Goal: Task Accomplishment & Management: Use online tool/utility

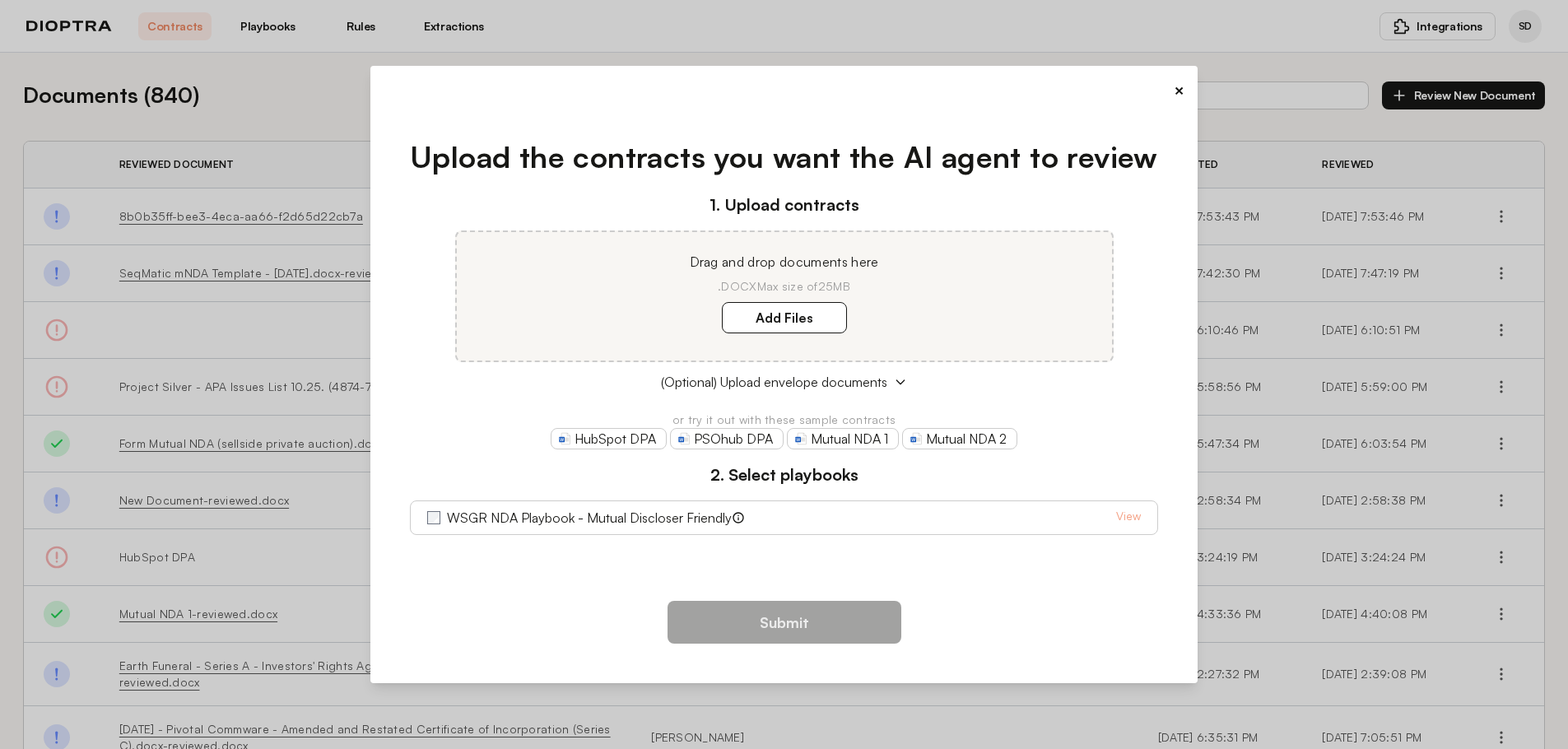
click at [1179, 88] on button "×" at bounding box center [1179, 90] width 11 height 23
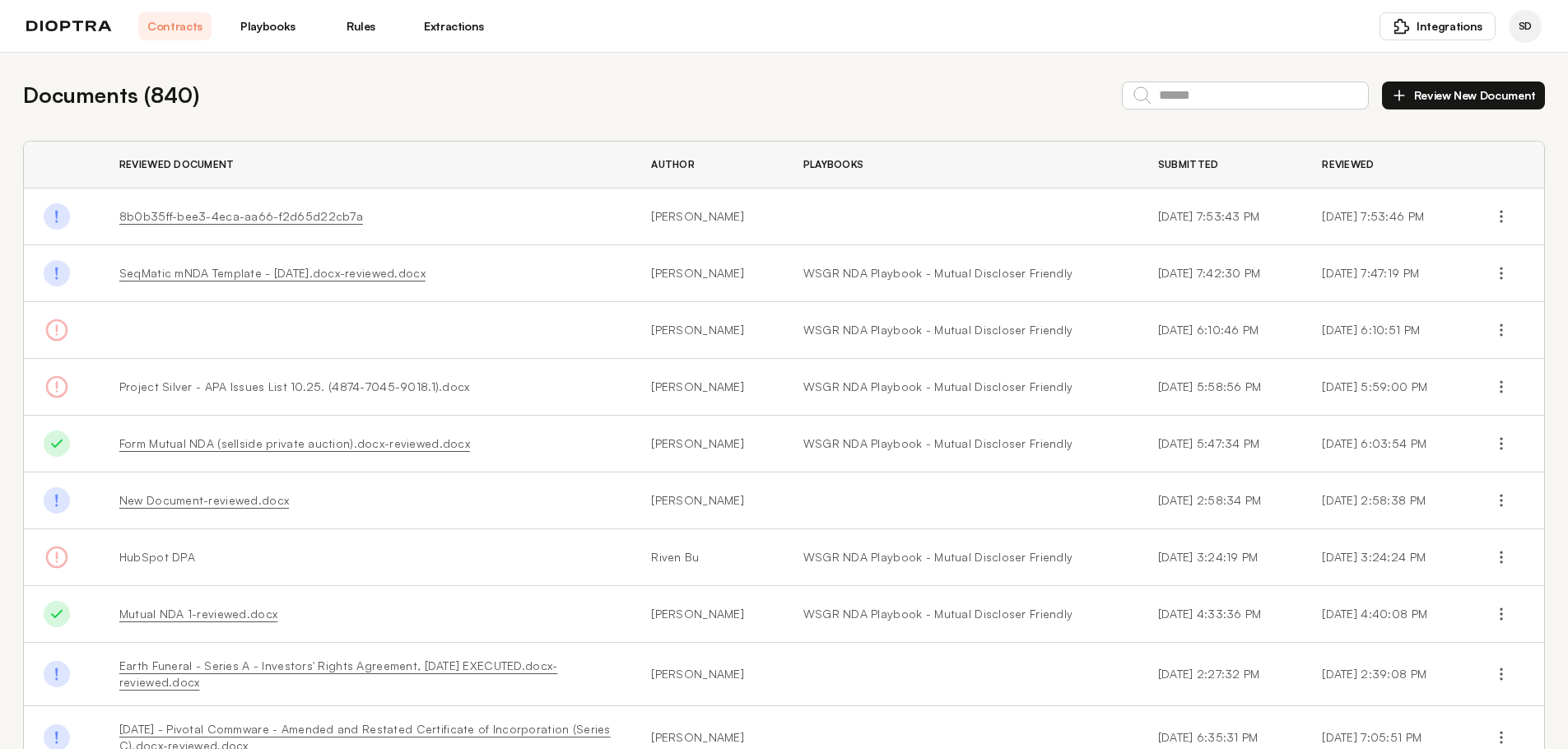
click at [95, 31] on img at bounding box center [69, 27] width 86 height 12
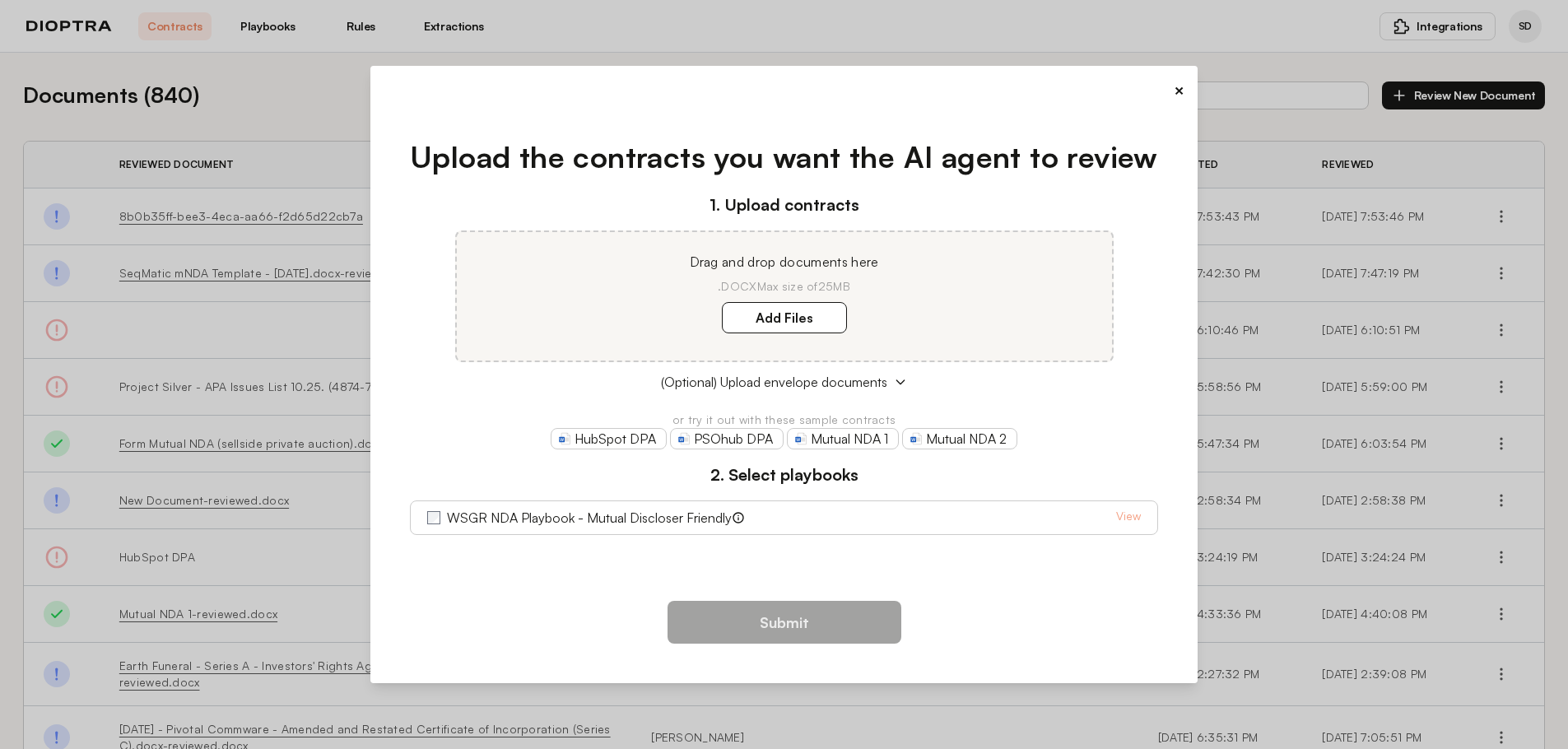
click at [1178, 89] on button "×" at bounding box center [1179, 90] width 11 height 23
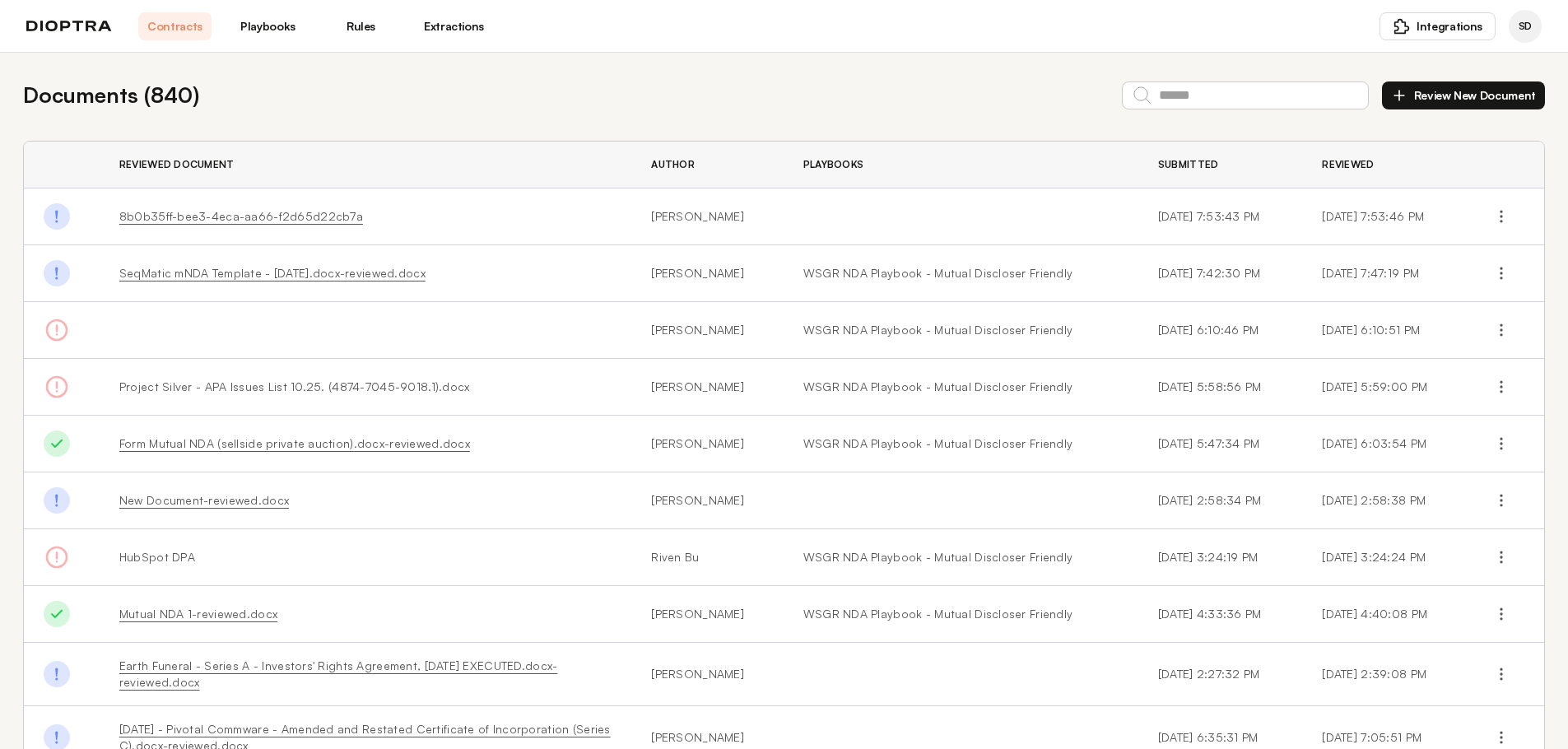
click at [178, 20] on link "Contracts" at bounding box center [175, 26] width 74 height 28
click at [242, 22] on link "Playbooks" at bounding box center [268, 26] width 74 height 28
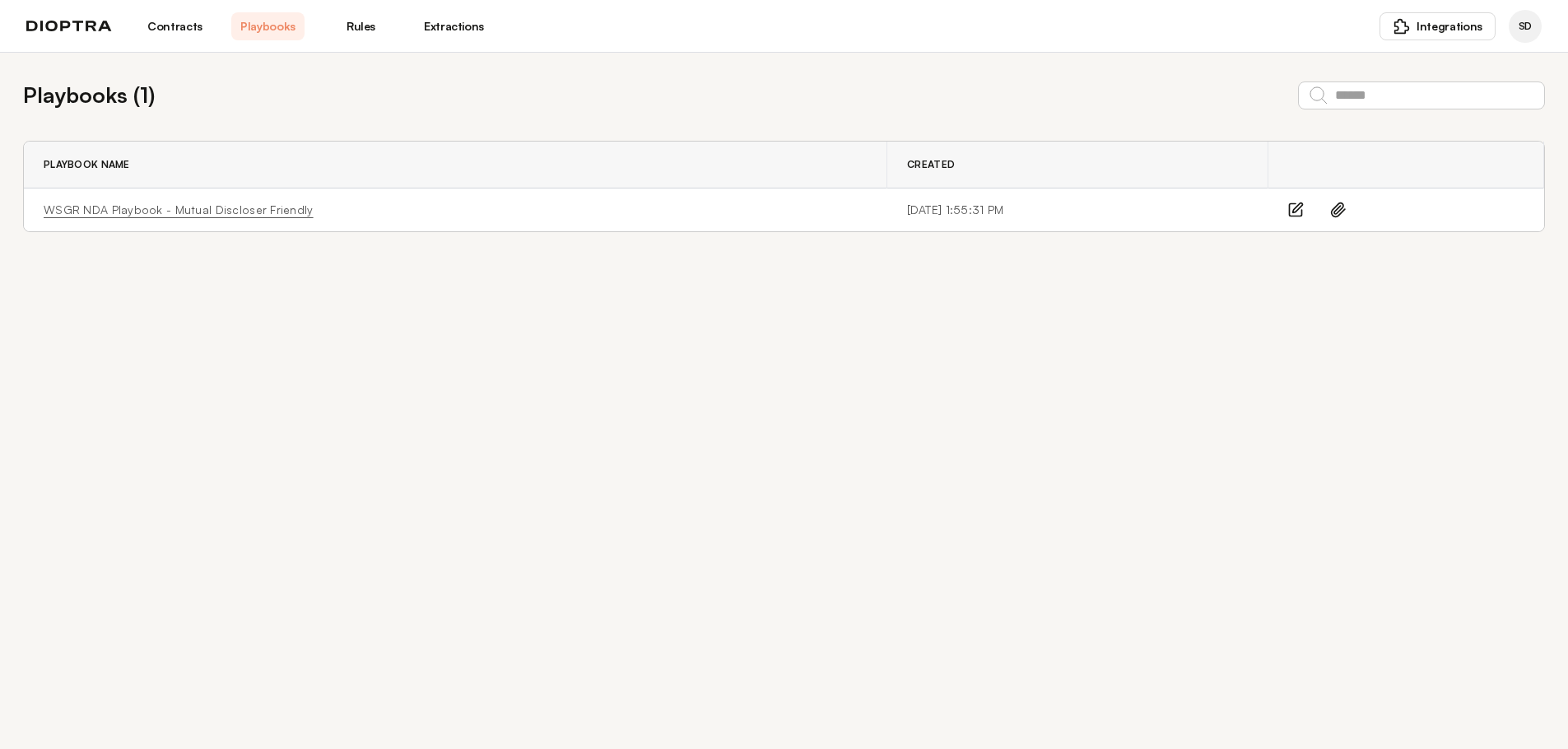
click at [251, 211] on link "WSGR NDA Playbook - Mutual Discloser Friendly" at bounding box center [179, 210] width 270 height 17
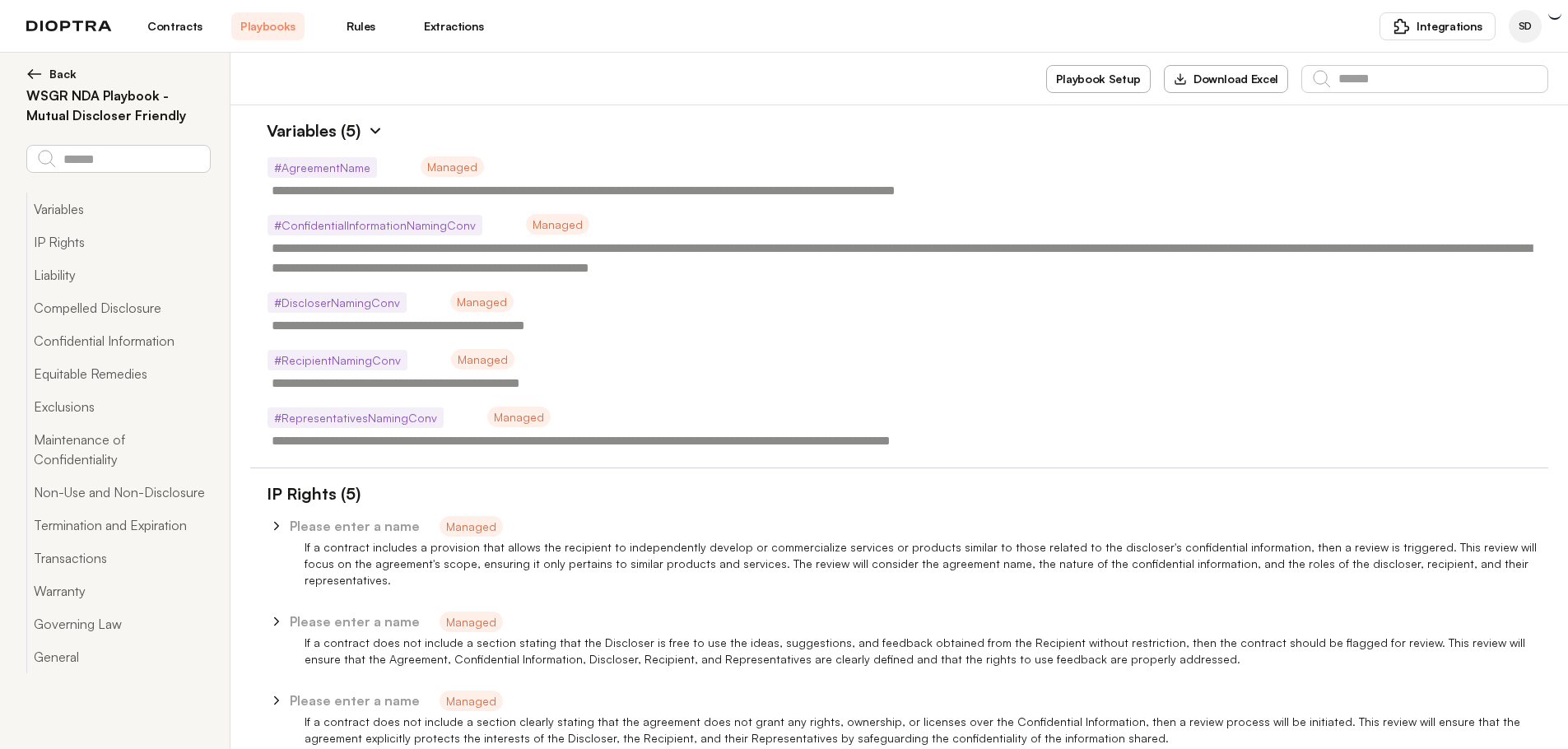
type textarea "*"
type textarea "**********"
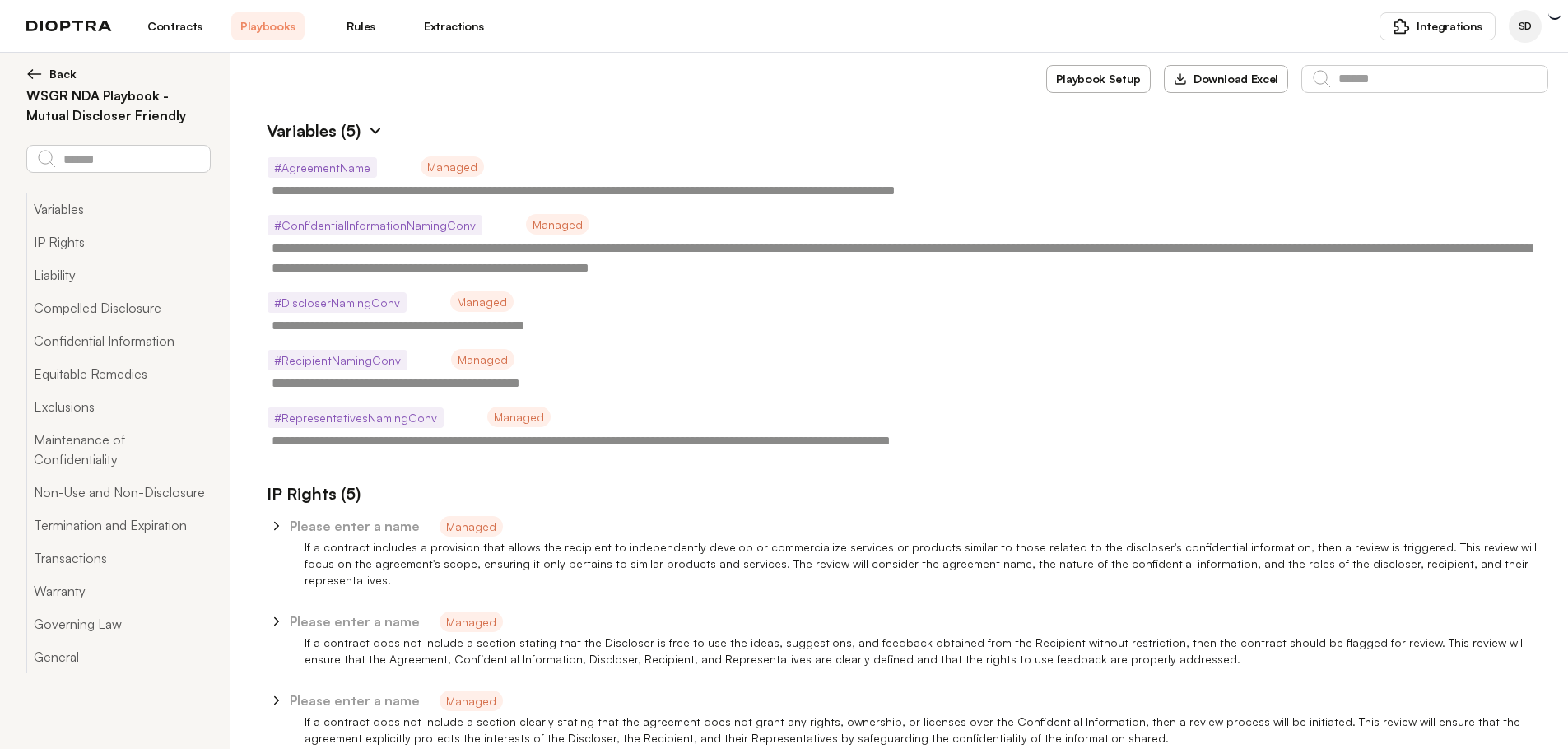
type textarea "**********"
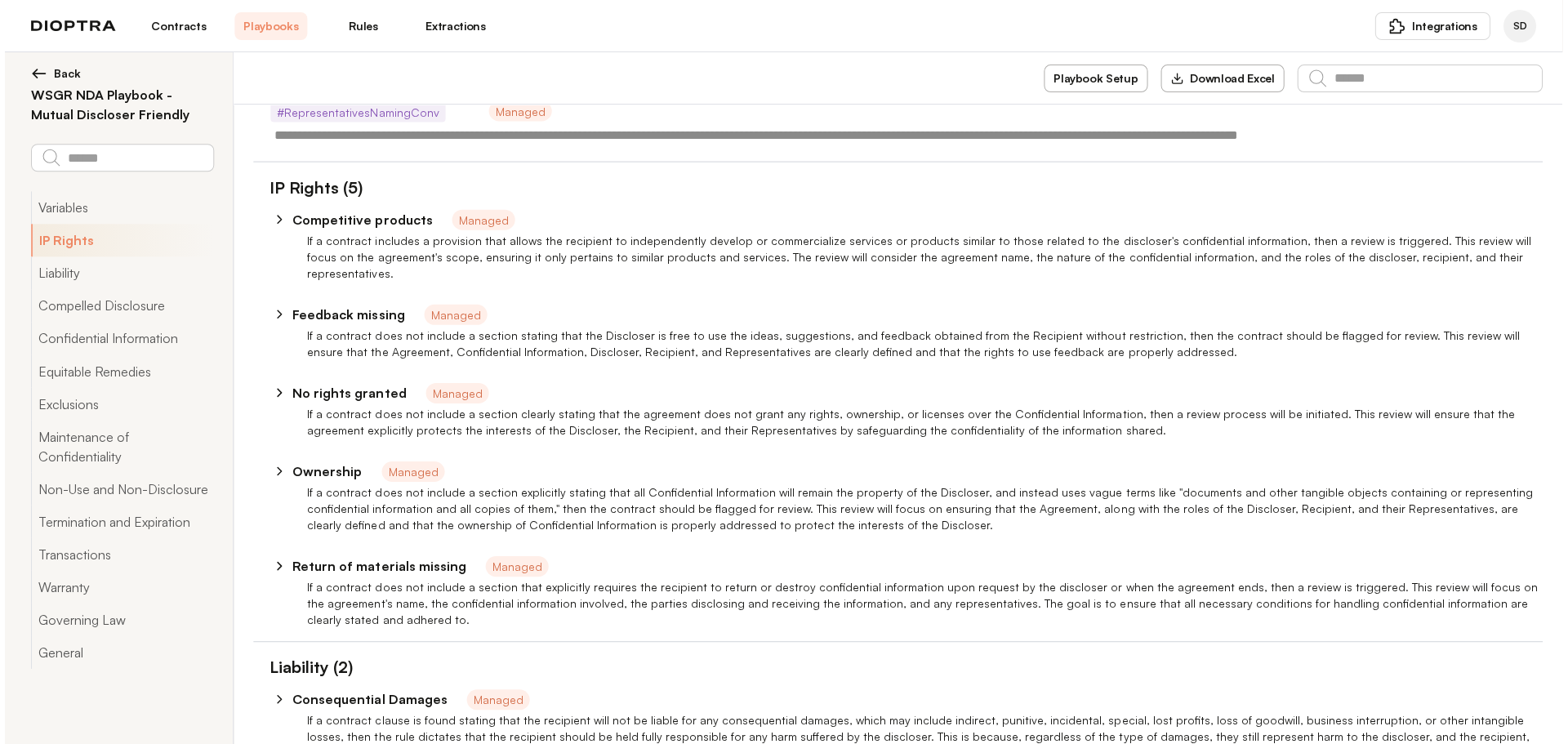
scroll to position [327, 0]
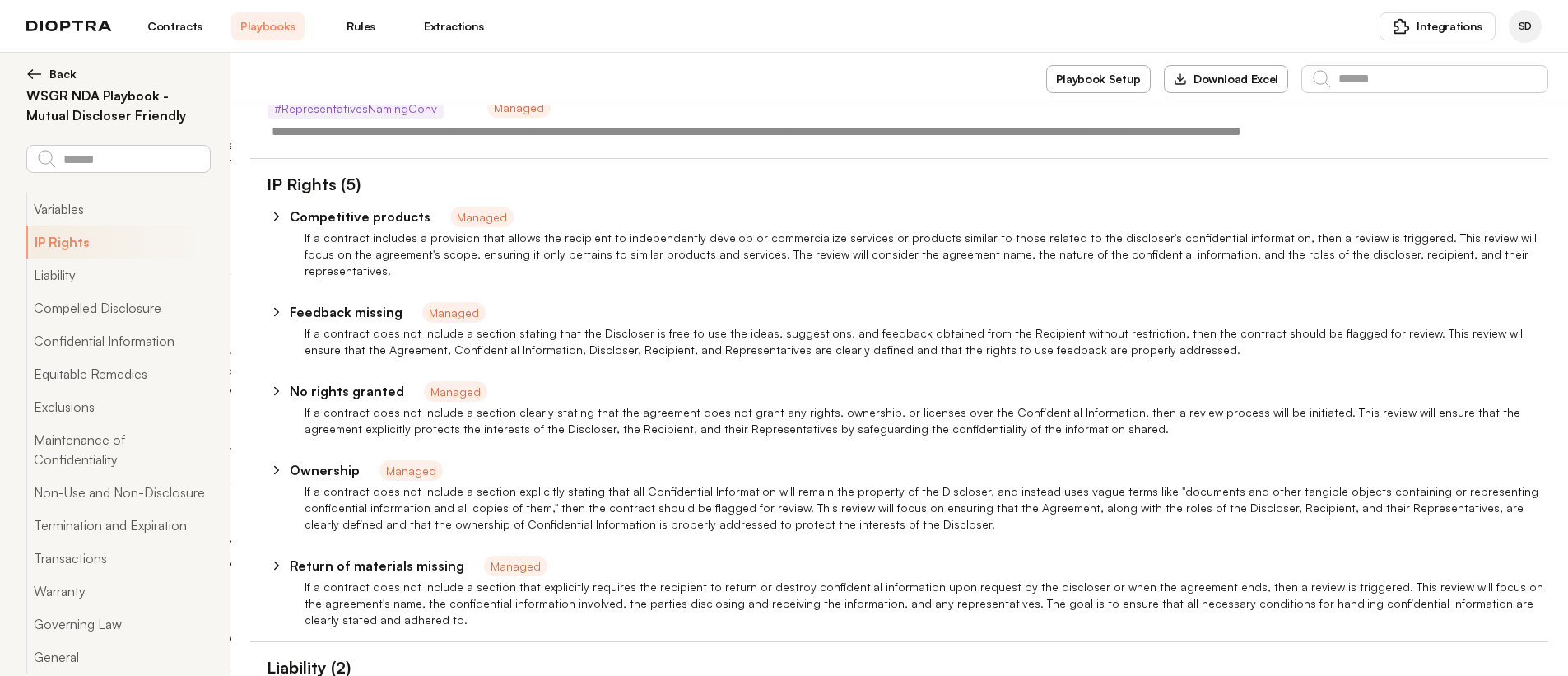
type textarea "*"
